Goal: Task Accomplishment & Management: Manage account settings

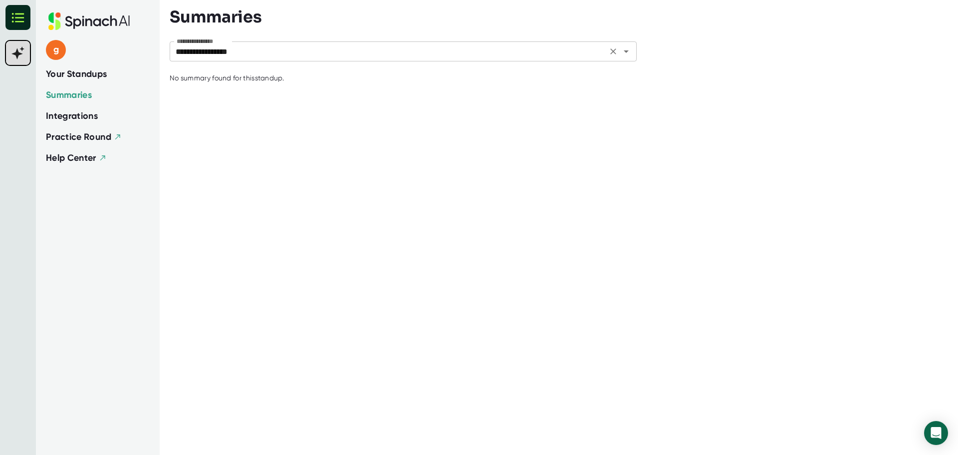
click at [313, 55] on input "**********" at bounding box center [389, 51] width 432 height 14
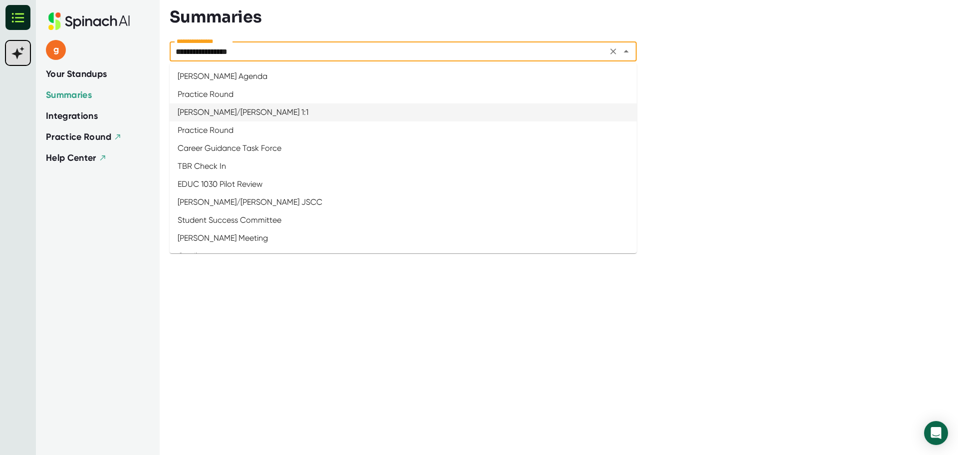
click at [113, 196] on div "g Your Standups Summaries Integrations Practice Round Help Center" at bounding box center [98, 227] width 124 height 455
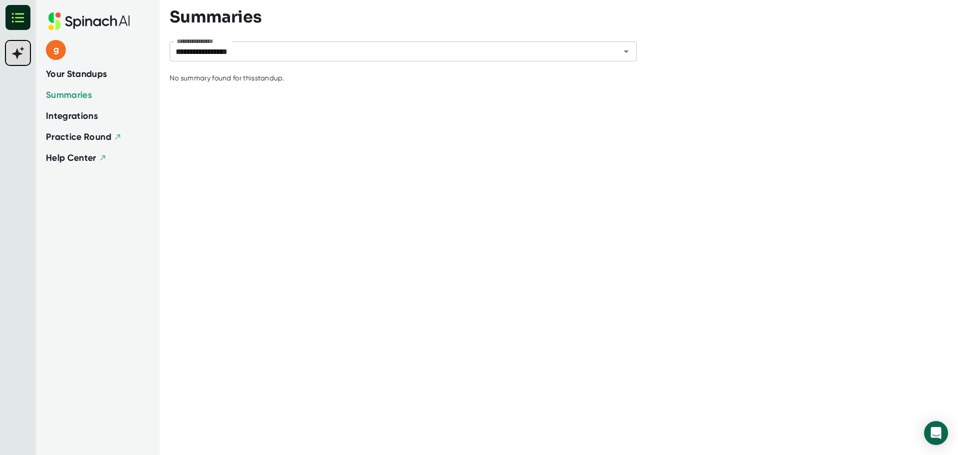
click at [86, 118] on span "Integrations" at bounding box center [72, 115] width 52 height 13
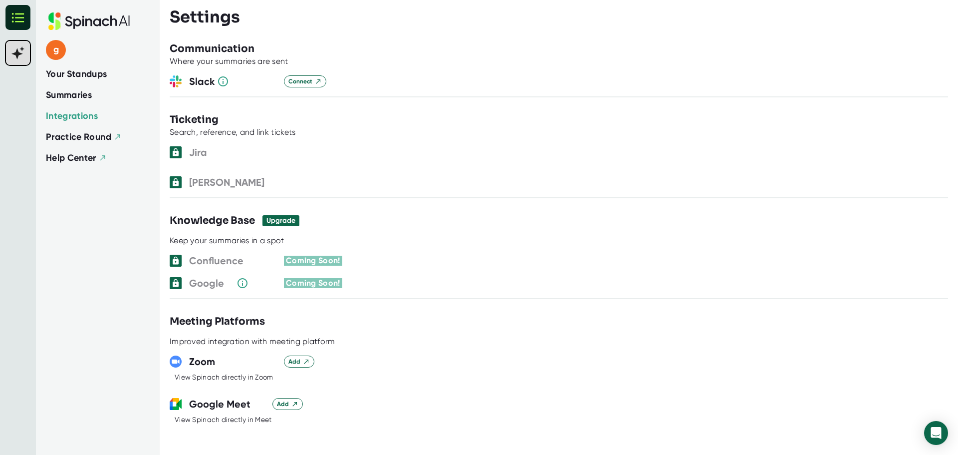
click at [56, 217] on div "g Your Standups Summaries Integrations Practice Round Help Center" at bounding box center [98, 227] width 124 height 455
click at [93, 74] on span "Your Standups" at bounding box center [76, 73] width 61 height 13
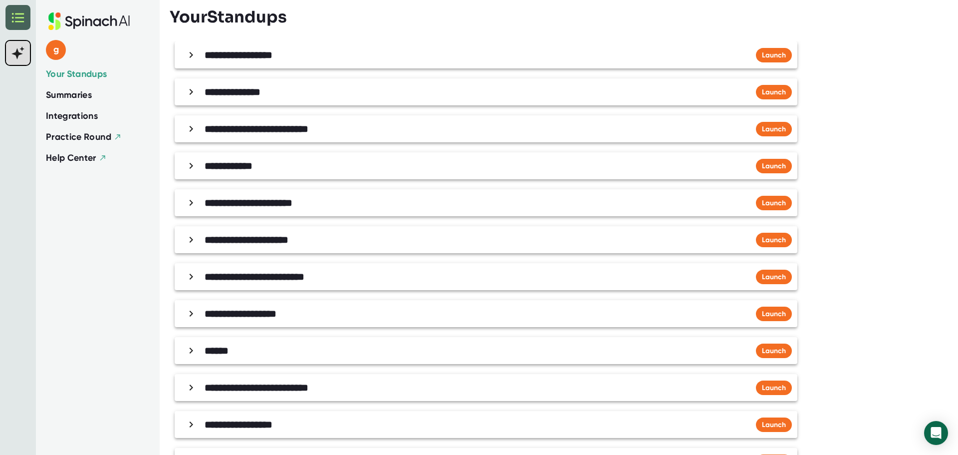
click at [18, 19] on rect at bounding box center [17, 17] width 25 height 25
click at [74, 117] on span "Integrations" at bounding box center [72, 115] width 52 height 13
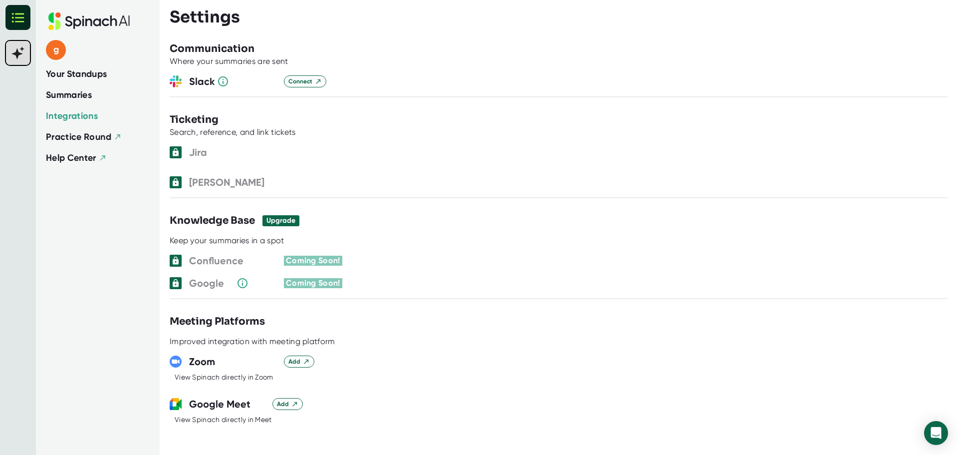
click at [101, 272] on div "g Your Standups Summaries Integrations Practice Round Help Center" at bounding box center [98, 227] width 124 height 455
click at [16, 13] on rect at bounding box center [17, 17] width 25 height 25
click at [10, 18] on rect at bounding box center [17, 17] width 25 height 25
click at [98, 79] on span "Your Standups" at bounding box center [76, 73] width 61 height 13
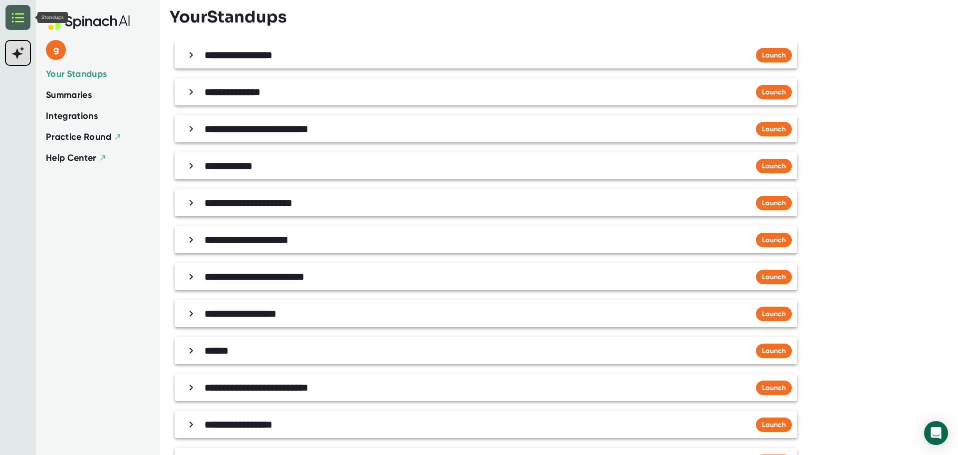
click at [10, 16] on rect at bounding box center [17, 17] width 25 height 25
click at [79, 92] on span "Summaries" at bounding box center [69, 94] width 46 height 13
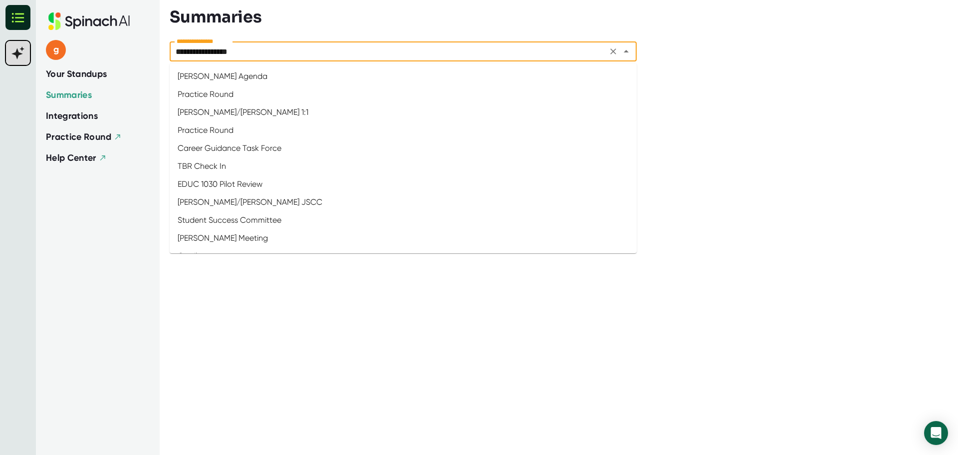
click at [352, 47] on input "**********" at bounding box center [389, 51] width 432 height 14
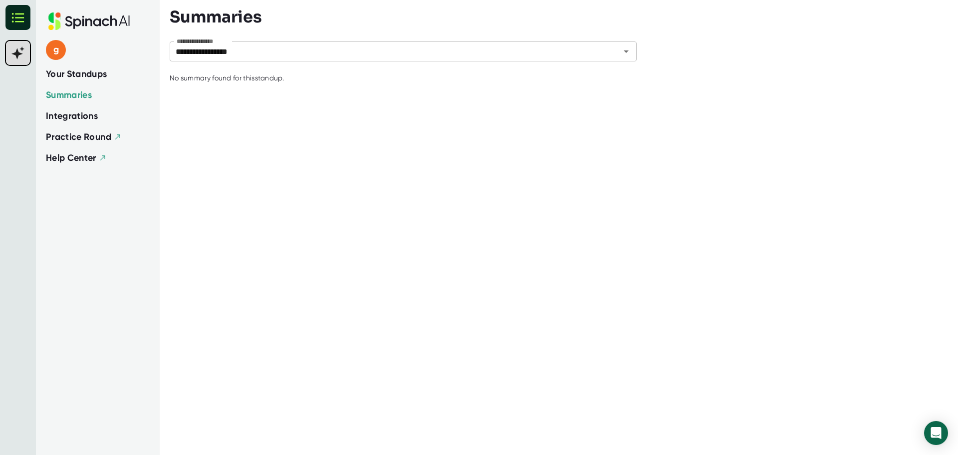
click at [109, 21] on icon at bounding box center [88, 20] width 121 height 17
click at [521, 217] on div "No summary found for this standup ." at bounding box center [394, 260] width 449 height 388
click at [90, 18] on icon at bounding box center [88, 20] width 121 height 17
click at [566, 120] on div "No summary found for this standup ." at bounding box center [394, 260] width 449 height 388
click at [85, 24] on icon at bounding box center [88, 20] width 121 height 17
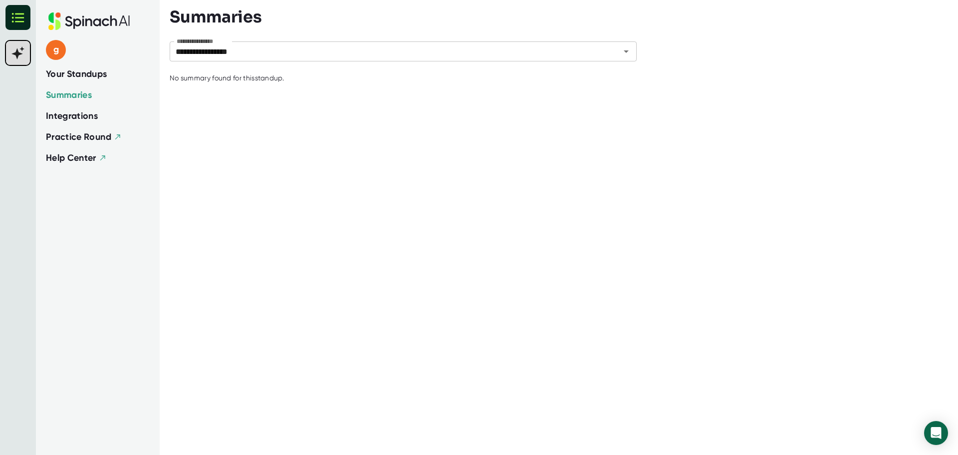
click at [72, 24] on icon at bounding box center [88, 20] width 121 height 17
click at [73, 22] on icon at bounding box center [88, 20] width 121 height 17
click at [60, 17] on icon at bounding box center [54, 20] width 12 height 17
click at [54, 47] on span "g" at bounding box center [56, 50] width 20 height 20
click at [78, 93] on b "Edit Profile" at bounding box center [84, 94] width 32 height 8
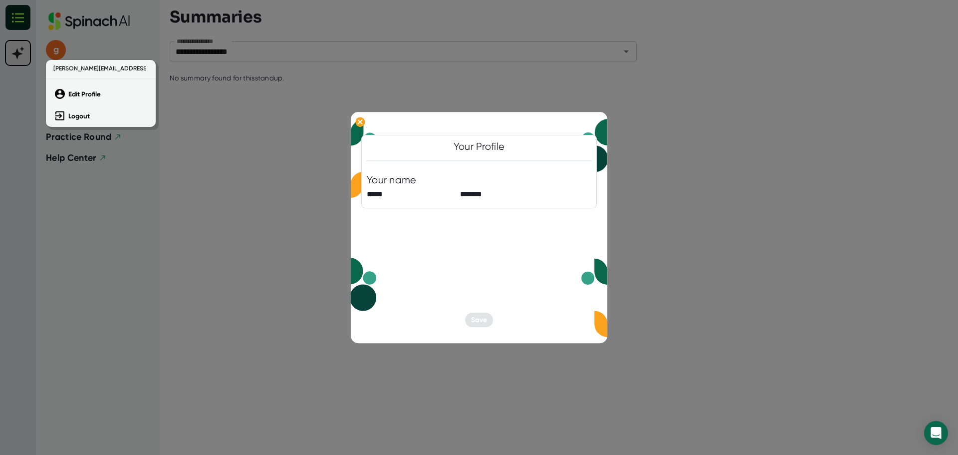
click at [273, 306] on div at bounding box center [479, 227] width 958 height 455
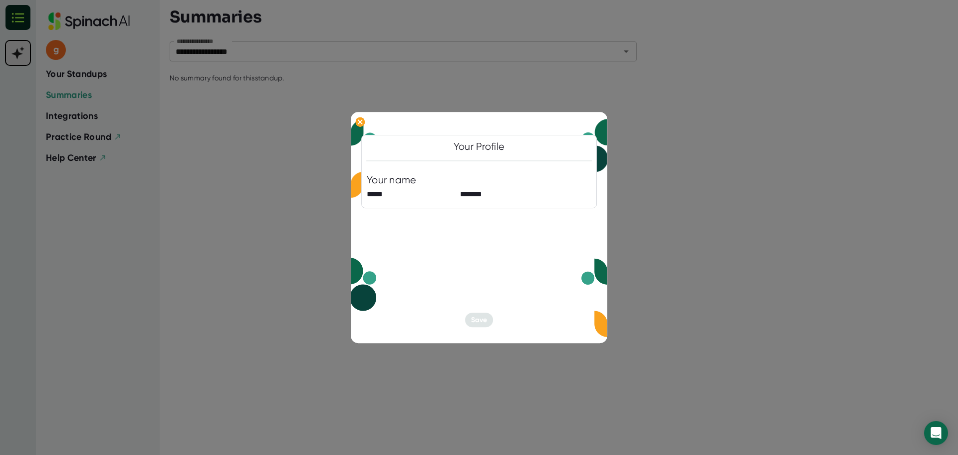
click at [146, 209] on div at bounding box center [479, 227] width 958 height 455
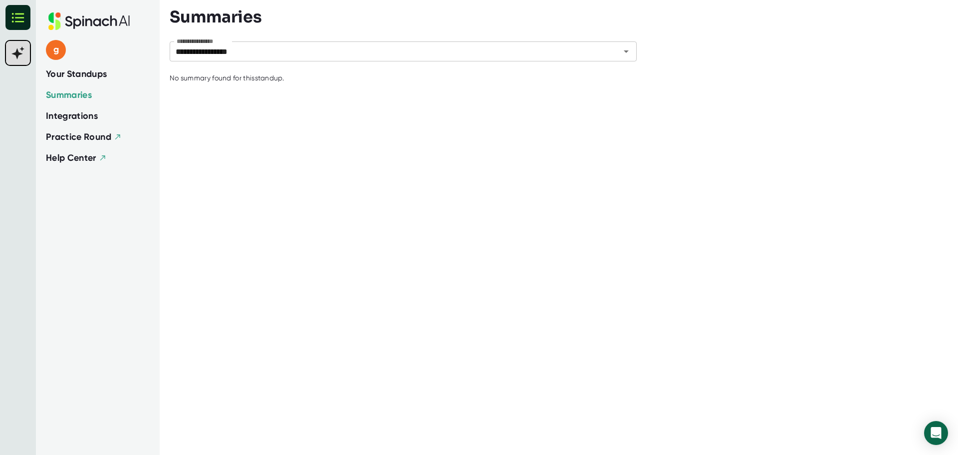
click at [88, 110] on span "Integrations" at bounding box center [72, 115] width 52 height 13
